Goal: Find specific page/section: Find specific page/section

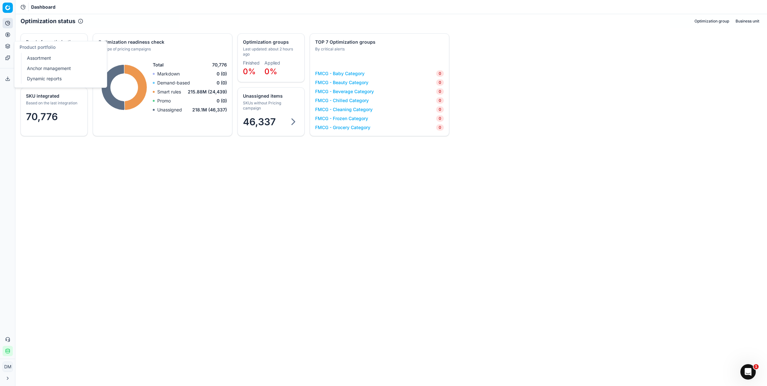
click at [5, 46] on icon at bounding box center [7, 46] width 4 height 1
click at [46, 47] on link "Optimization groups" at bounding box center [61, 46] width 75 height 9
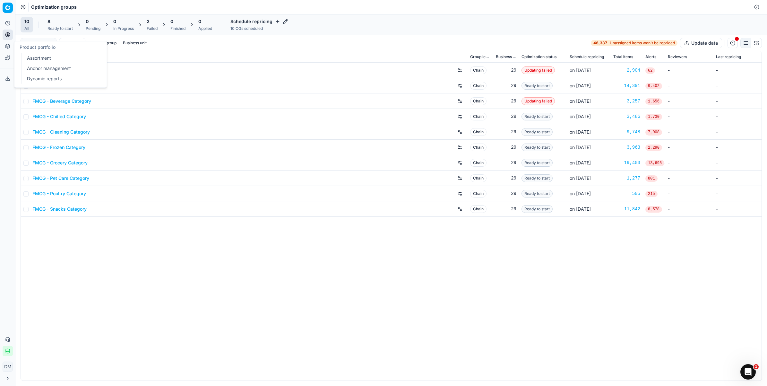
click at [7, 50] on button "Product portfolio" at bounding box center [8, 46] width 10 height 10
click at [7, 46] on icon at bounding box center [7, 46] width 5 height 5
click at [8, 35] on icon at bounding box center [8, 35] width 2 height 2
click at [37, 55] on link "Assortment" at bounding box center [61, 58] width 75 height 9
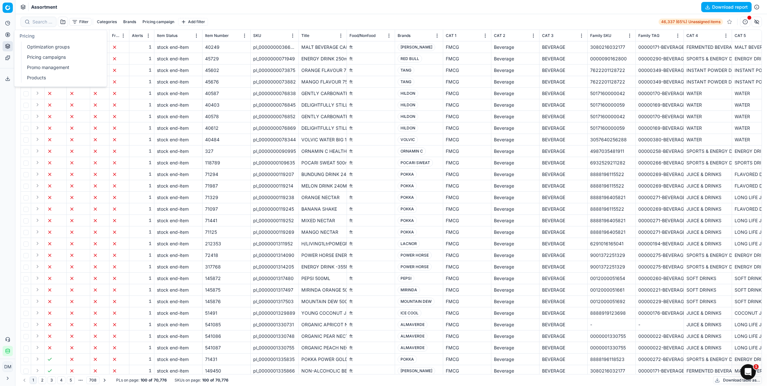
click at [7, 36] on icon at bounding box center [7, 34] width 5 height 5
click at [42, 47] on link "Optimization groups" at bounding box center [61, 46] width 75 height 9
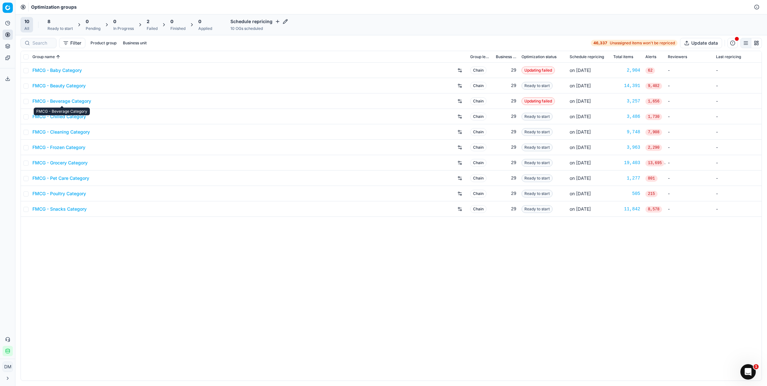
click at [61, 101] on link "FMCG - Beverage Category" at bounding box center [61, 101] width 59 height 6
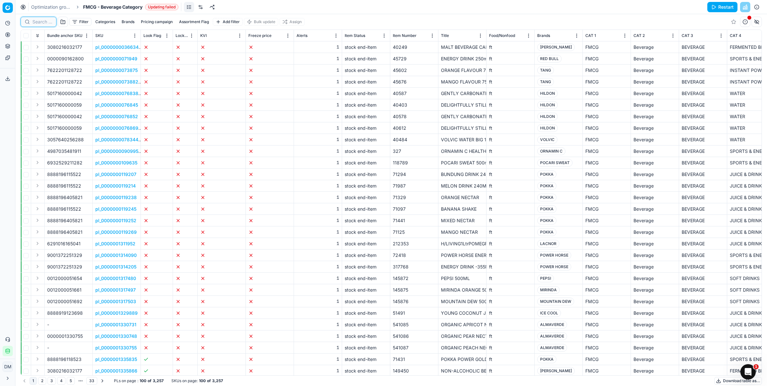
click at [42, 20] on input at bounding box center [42, 22] width 20 height 6
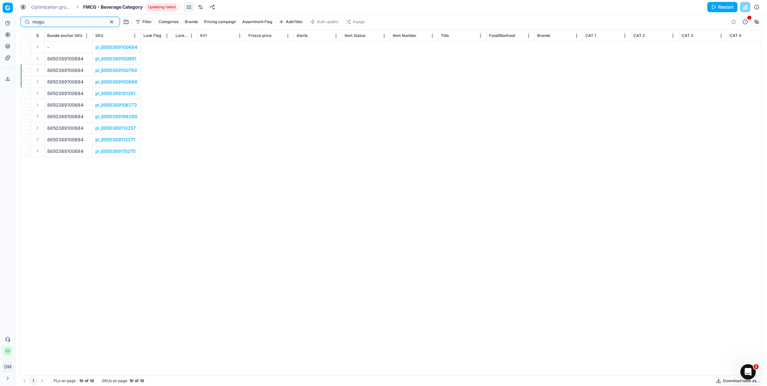
scroll to position [0, 3545]
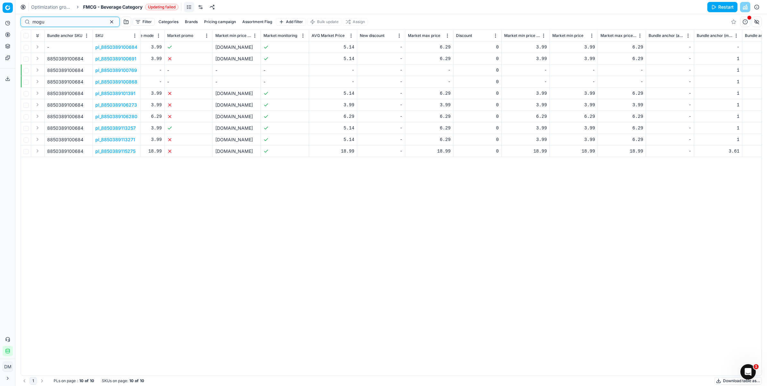
type input "mogu"
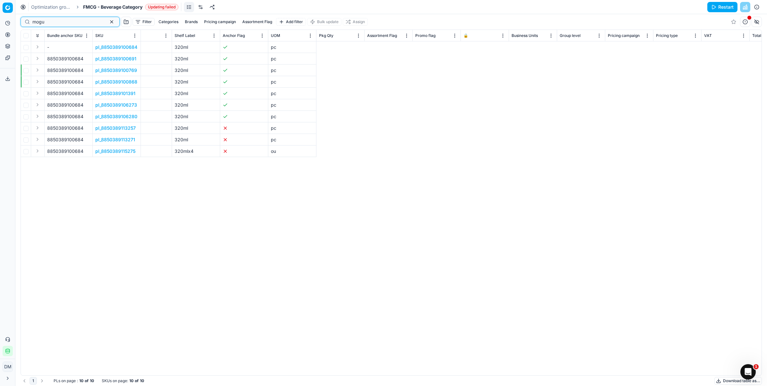
scroll to position [0, 0]
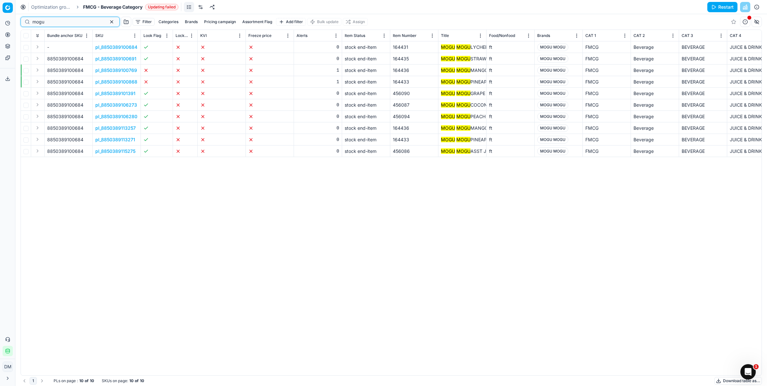
click at [108, 22] on button "button" at bounding box center [112, 22] width 8 height 8
click at [31, 24] on div at bounding box center [39, 22] width 36 height 10
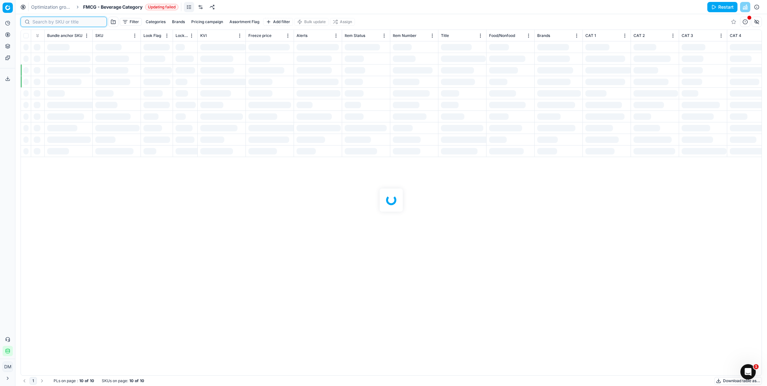
paste input "8699015750011"
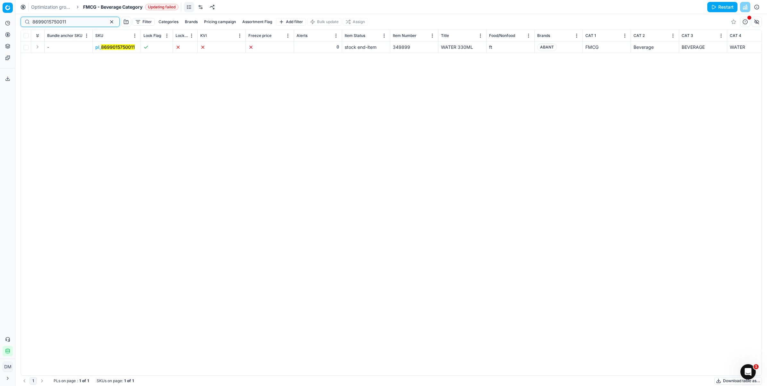
type input "8699015750011"
click at [155, 98] on div "- pl_ 8699015750011 0 stock end-item 349899 WATER 330ML ft ABANT FMCG Beverage …" at bounding box center [391, 208] width 740 height 334
click at [114, 47] on mark "8699015750011" at bounding box center [118, 46] width 34 height 5
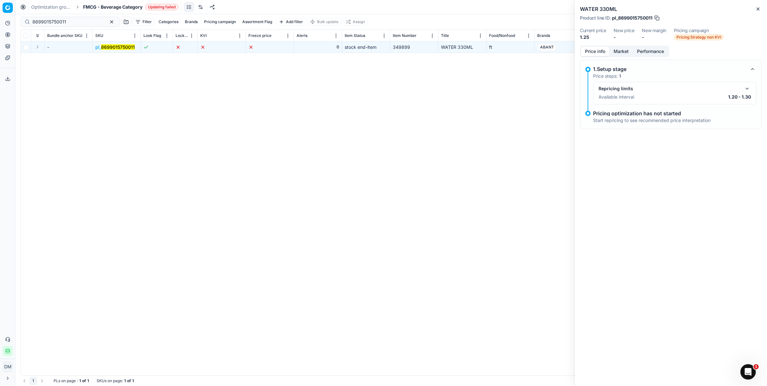
click at [680, 103] on div "Repricing limits Available interval 1.20 - 1.30" at bounding box center [674, 93] width 163 height 22
click at [605, 100] on div "Repricing limits Available interval 1.20 - 1.30" at bounding box center [674, 93] width 152 height 17
click at [624, 50] on button "Market" at bounding box center [620, 51] width 23 height 9
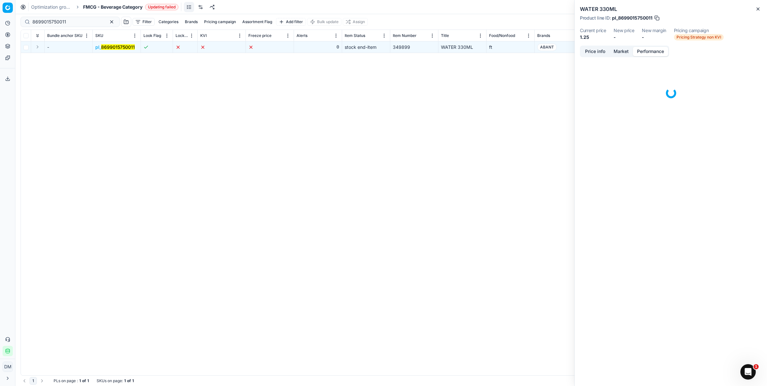
click at [658, 53] on button "Performance" at bounding box center [649, 51] width 35 height 9
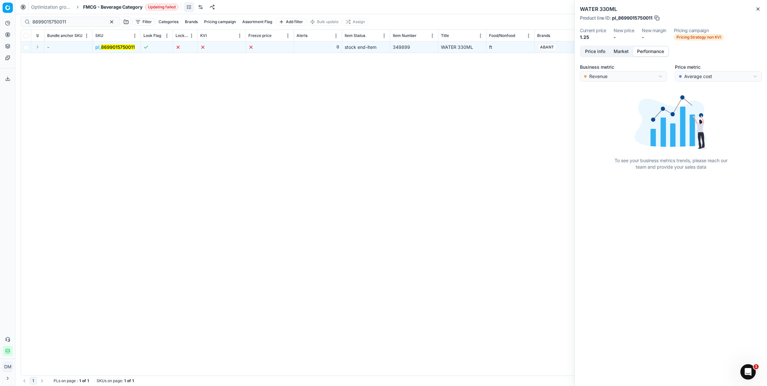
click at [592, 51] on button "Price info" at bounding box center [595, 51] width 29 height 9
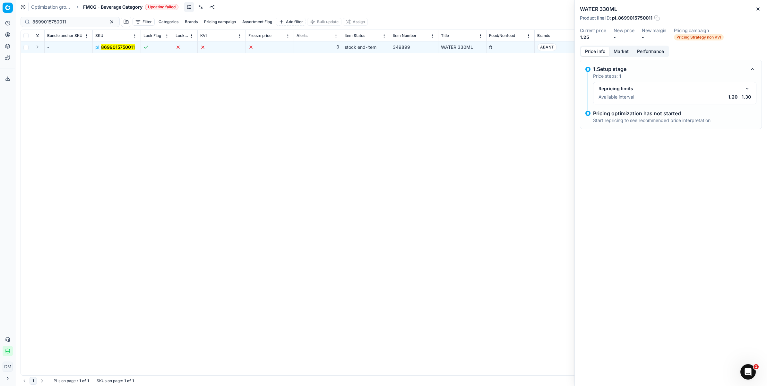
click at [181, 160] on div "- pl_ 8699015750011 0 stock end-item 349899 WATER 330ML ft ABANT FMCG Beverage …" at bounding box center [391, 208] width 740 height 334
click at [210, 97] on div "- pl_ 8699015750011 0 stock end-item 349899 WATER 330ML ft ABANT FMCG Beverage …" at bounding box center [391, 208] width 740 height 334
click at [759, 9] on icon "button" at bounding box center [757, 8] width 5 height 5
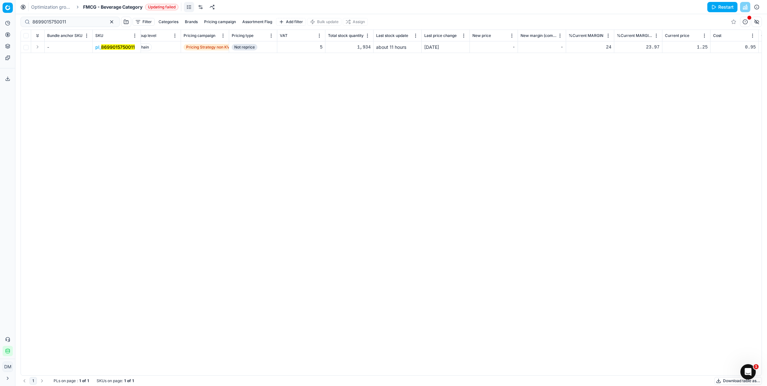
click at [633, 159] on div "Bundle anchor SKU SKU Look Flag Lock Flag KVI Freeze price Alerts Item Status I…" at bounding box center [391, 202] width 740 height 345
click at [318, 179] on div "Bundle anchor SKU SKU Look Flag Lock Flag KVI Freeze price Alerts Item Status I…" at bounding box center [391, 202] width 740 height 345
